Goal: Transaction & Acquisition: Purchase product/service

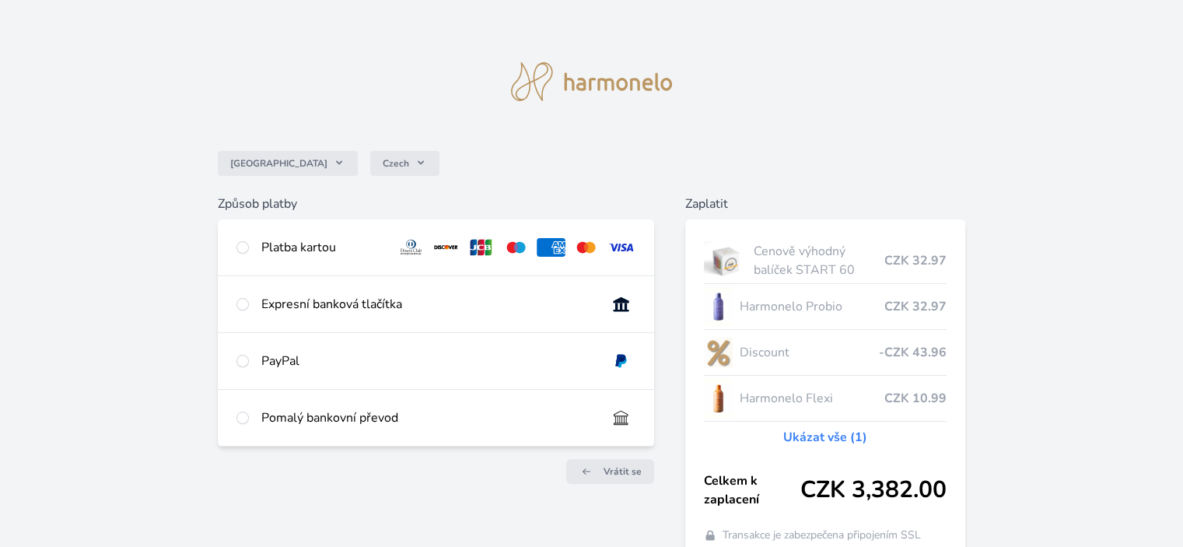
click at [338, 301] on div "Expresní banková tlačítka" at bounding box center [427, 304] width 332 height 19
radio input "true"
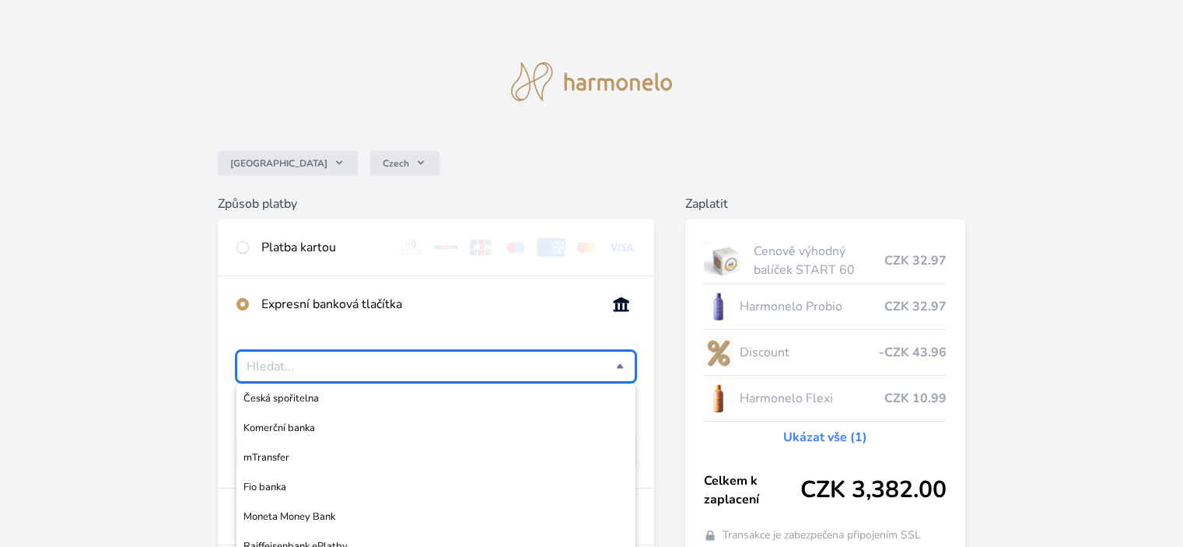
click at [355, 364] on input "Česká spořitelna Komerční banka mTransfer Fio banka Moneta Money Bank Raiffeise…" at bounding box center [431, 366] width 369 height 19
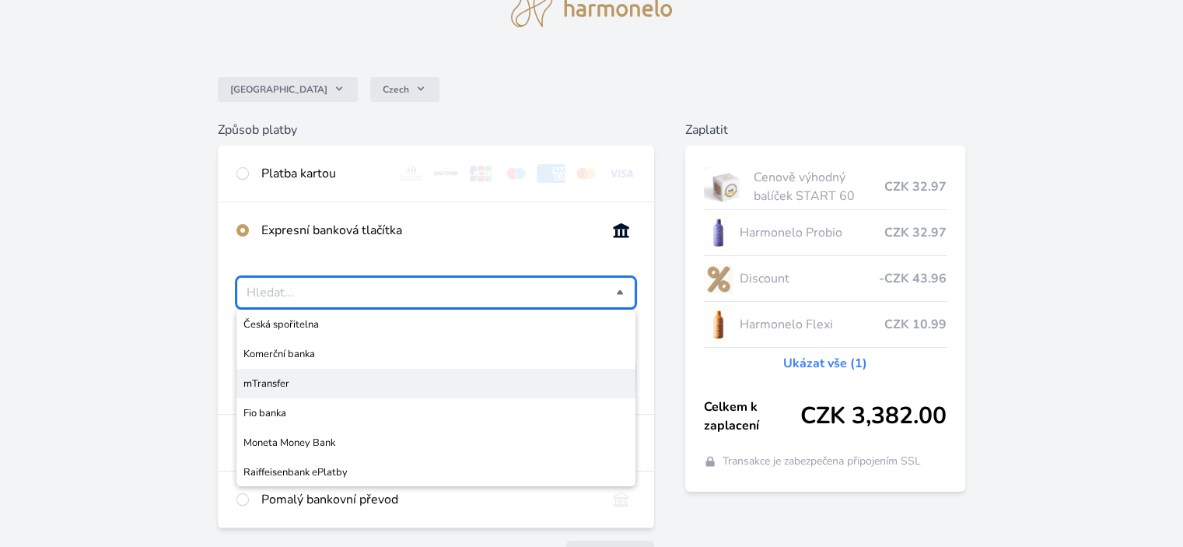
scroll to position [76, 0]
click at [279, 379] on span "mTransfer" at bounding box center [435, 381] width 384 height 16
type input "mTransfer"
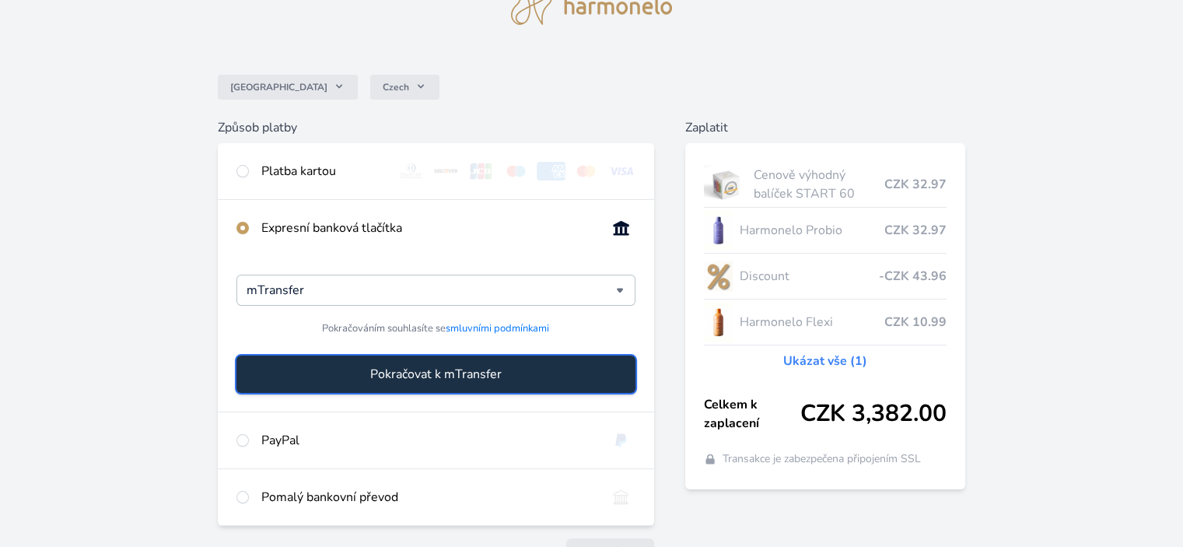
click at [392, 371] on span "Pokračovat k mTransfer" at bounding box center [435, 374] width 131 height 19
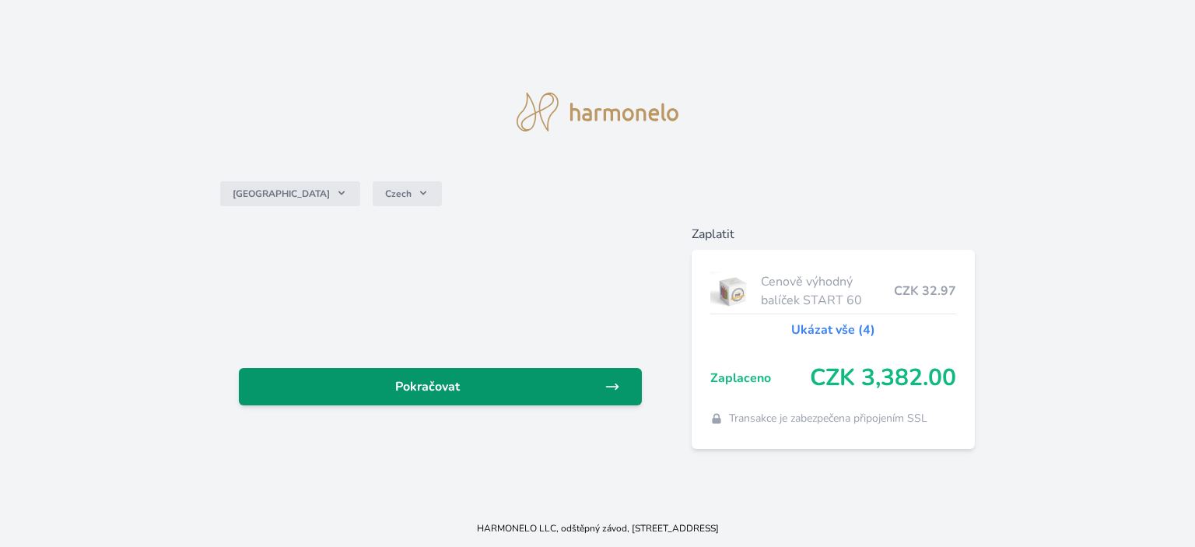
click at [471, 373] on link "Pokračovat" at bounding box center [440, 386] width 403 height 37
